Goal: Task Accomplishment & Management: Manage account settings

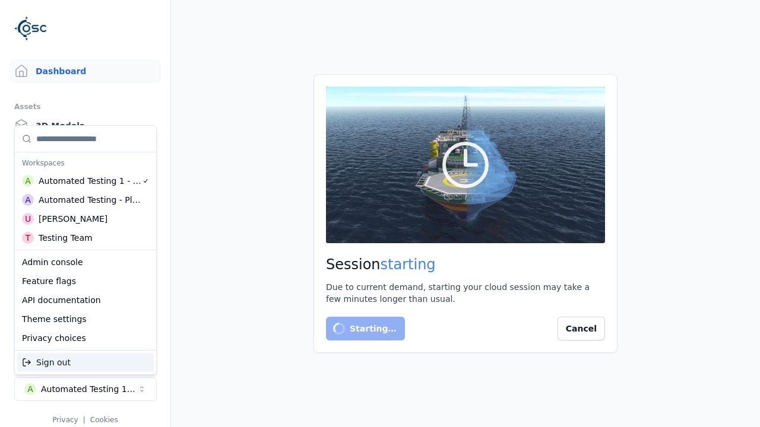
click at [85, 238] on div "Testing Team" at bounding box center [66, 238] width 54 height 12
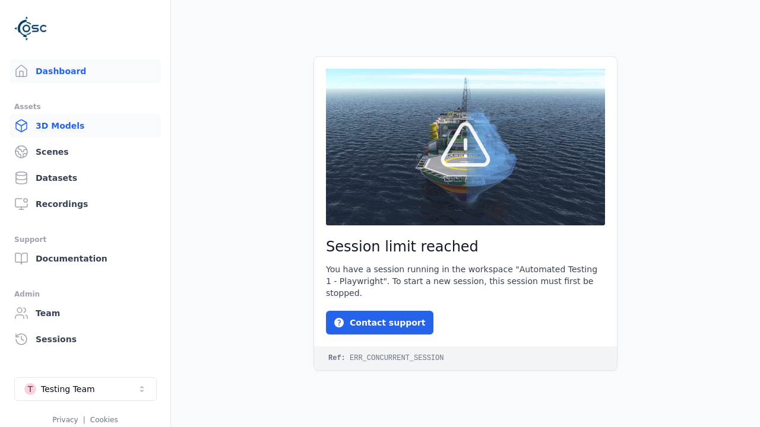
click at [85, 126] on link "3D Models" at bounding box center [84, 126] width 151 height 24
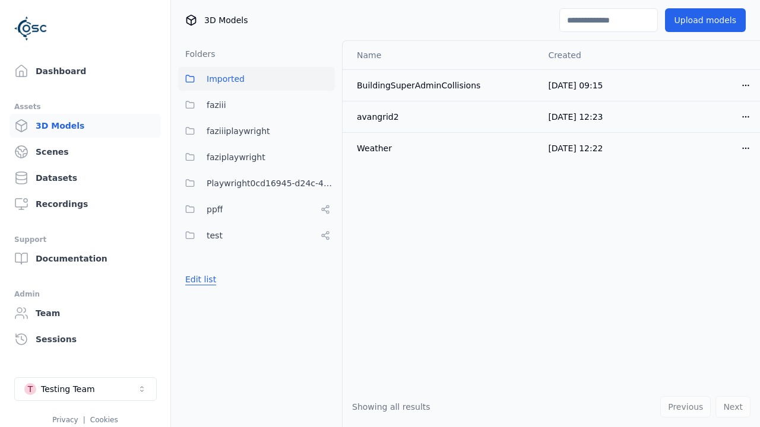
click at [201, 280] on button "Edit list" at bounding box center [200, 279] width 45 height 21
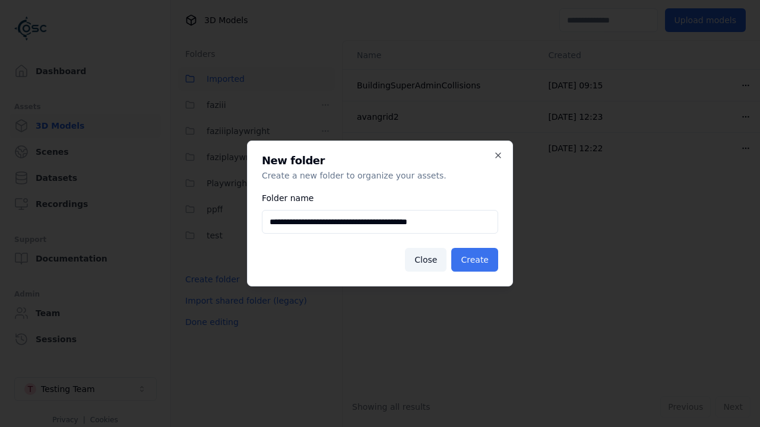
type input "**********"
click at [474, 260] on button "Create" at bounding box center [474, 260] width 47 height 24
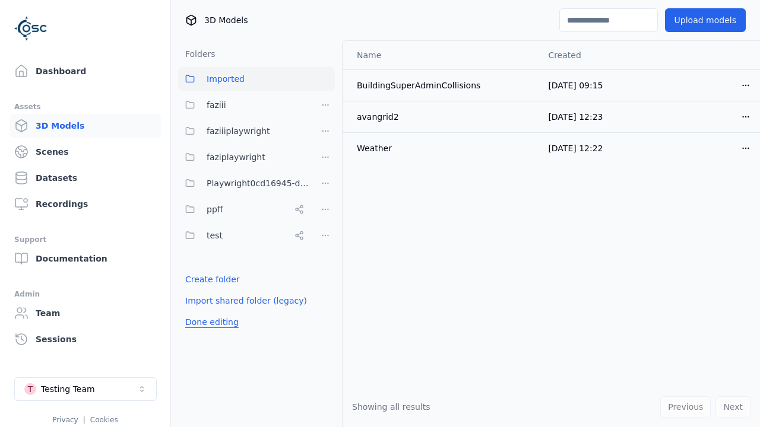
click at [211, 333] on button "Done editing" at bounding box center [212, 322] width 68 height 21
click at [201, 312] on button "Done editing" at bounding box center [212, 322] width 68 height 21
click at [325, 210] on html "Dashboard Assets 3D Models Scenes Datasets Recordings Support Documentation Adm…" at bounding box center [380, 213] width 760 height 427
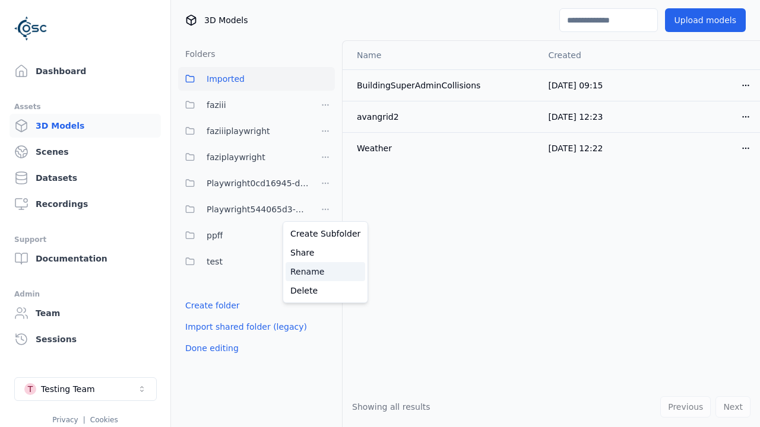
click at [325, 271] on div "Rename" at bounding box center [326, 271] width 80 height 19
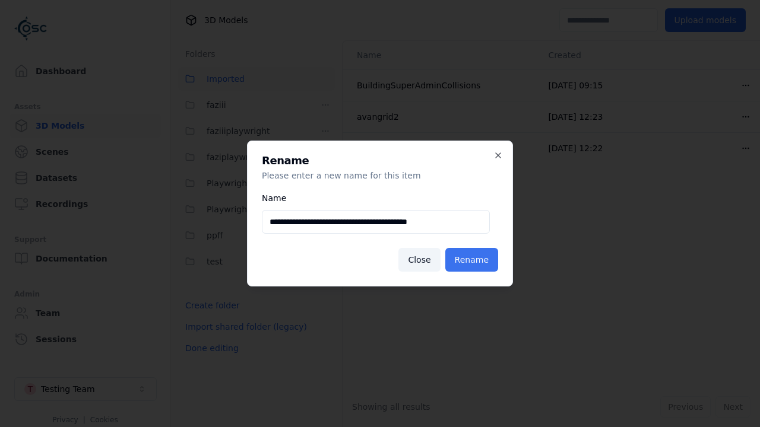
click at [376, 222] on input "**********" at bounding box center [376, 222] width 228 height 24
type input "**********"
click at [471, 260] on button "Rename" at bounding box center [471, 260] width 53 height 24
click at [211, 348] on button "Done editing" at bounding box center [212, 348] width 68 height 21
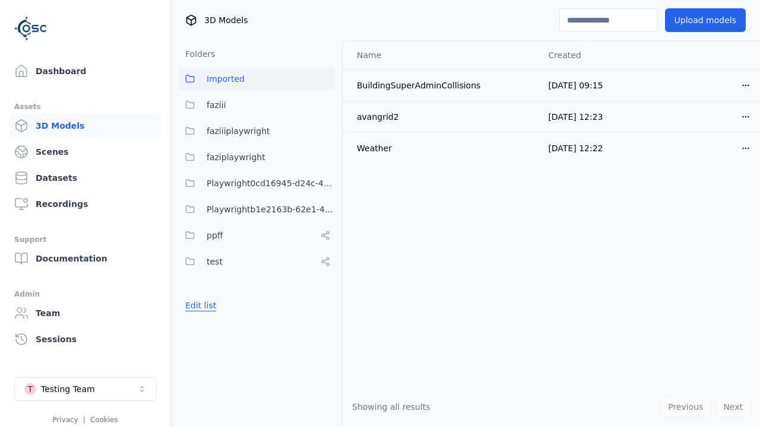
click at [201, 306] on button "Edit list" at bounding box center [200, 305] width 45 height 21
click at [325, 210] on html "Dashboard Assets 3D Models Scenes Datasets Recordings Support Documentation Adm…" at bounding box center [380, 213] width 760 height 427
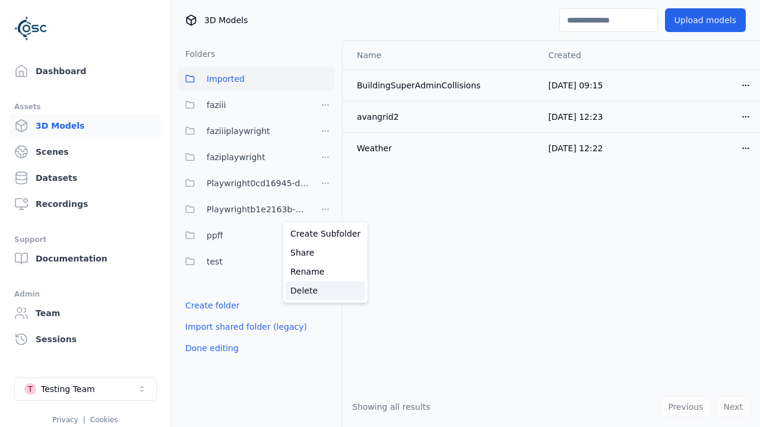
click at [325, 291] on div "Delete" at bounding box center [326, 290] width 80 height 19
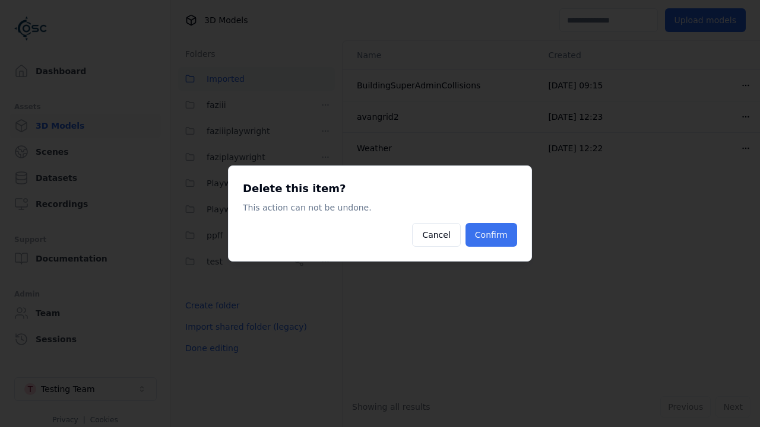
click at [491, 235] on button "Confirm" at bounding box center [491, 235] width 52 height 24
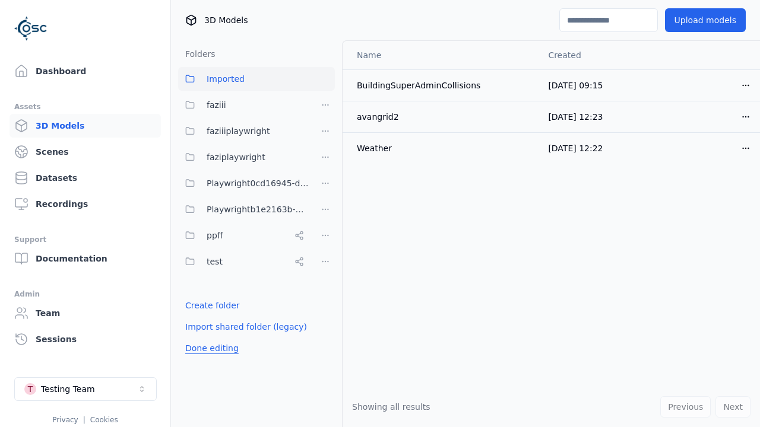
click at [211, 348] on button "Done editing" at bounding box center [212, 348] width 68 height 21
